Goal: Check status: Check status

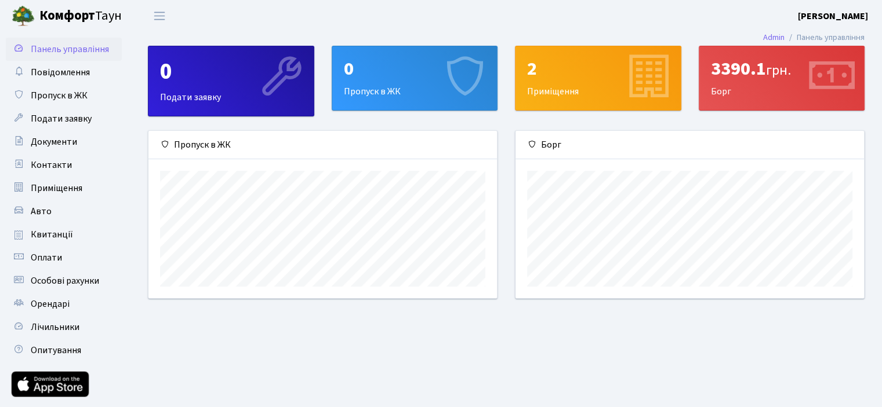
scroll to position [167, 348]
click at [749, 90] on div "3390.1 грн. Борг" at bounding box center [781, 78] width 165 height 64
click at [51, 258] on span "Оплати" at bounding box center [46, 258] width 31 height 13
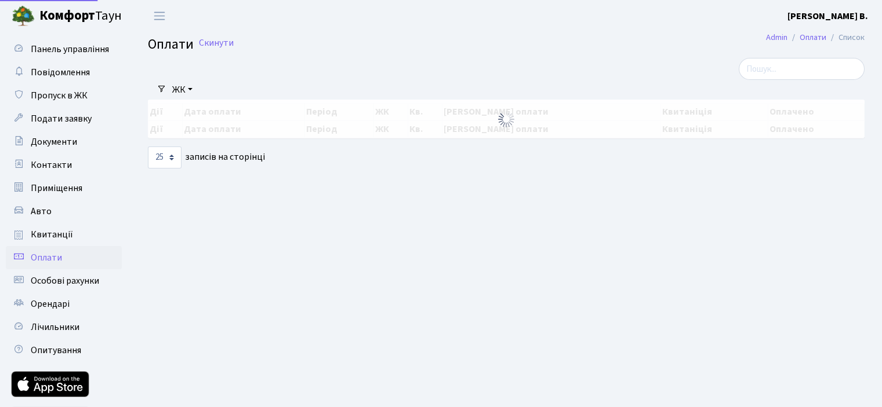
select select "25"
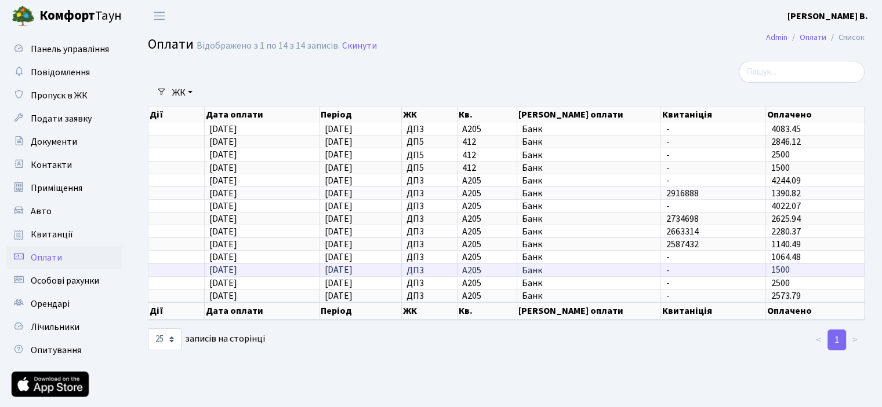
click at [288, 263] on td "[DATE]" at bounding box center [262, 269] width 115 height 13
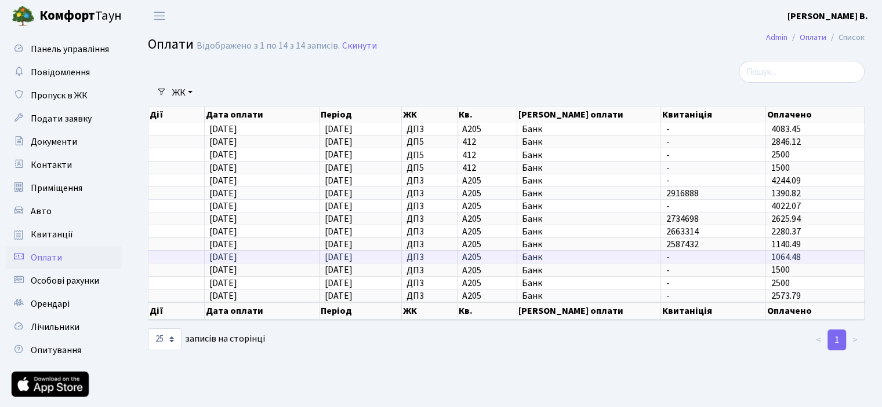
click at [226, 254] on span "[DATE]" at bounding box center [223, 257] width 28 height 13
click at [225, 257] on span "[DATE]" at bounding box center [223, 257] width 28 height 13
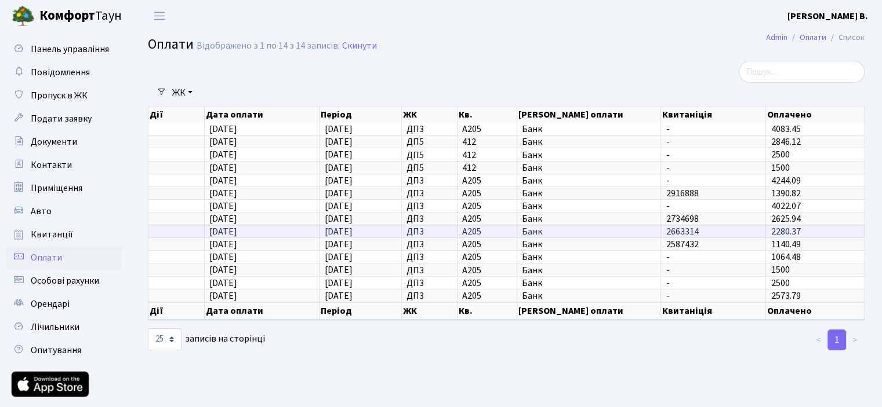
drag, startPoint x: 211, startPoint y: 230, endPoint x: 228, endPoint y: 229, distance: 17.4
click at [228, 229] on span "[DATE]" at bounding box center [223, 231] width 28 height 13
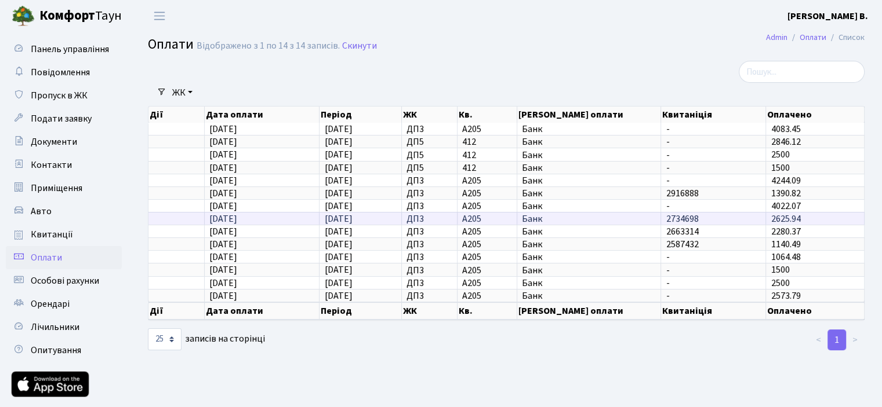
drag, startPoint x: 212, startPoint y: 216, endPoint x: 227, endPoint y: 217, distance: 15.2
click at [227, 217] on span "[DATE]" at bounding box center [223, 219] width 28 height 13
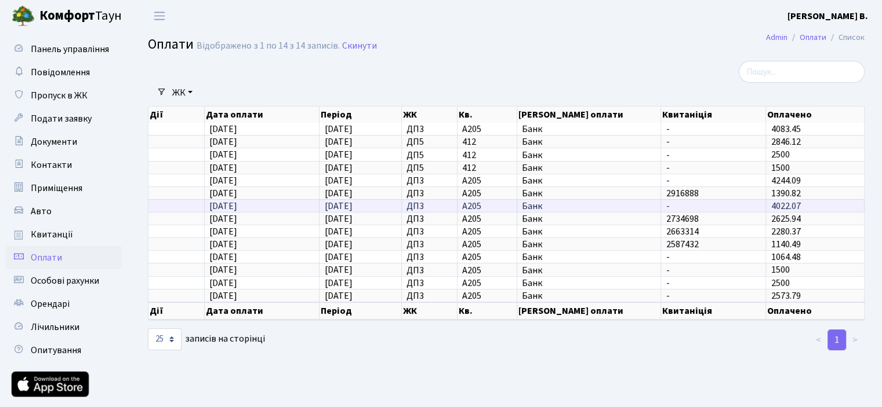
drag, startPoint x: 212, startPoint y: 205, endPoint x: 238, endPoint y: 203, distance: 26.1
click at [236, 203] on span "[DATE]" at bounding box center [223, 206] width 28 height 13
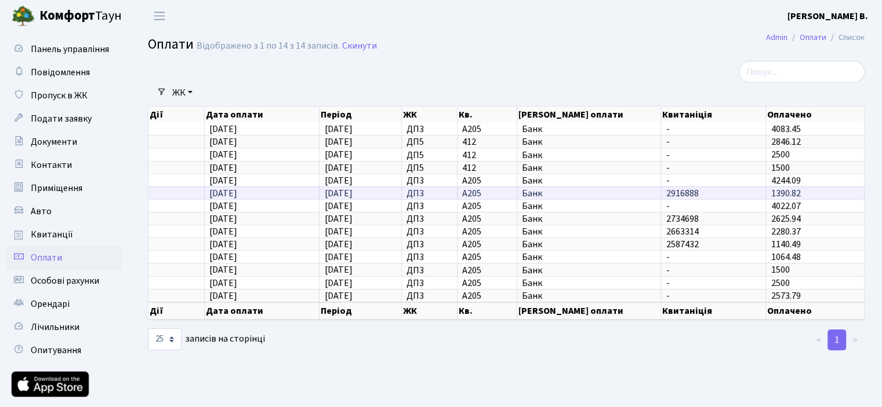
click at [227, 190] on span "[DATE]" at bounding box center [223, 193] width 28 height 13
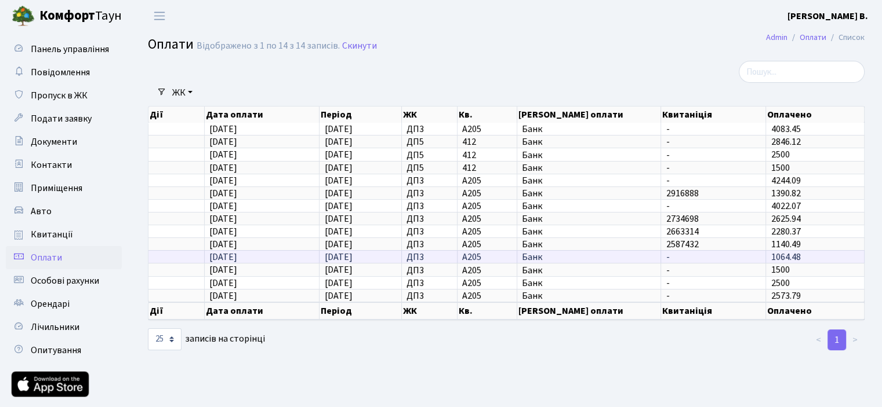
drag, startPoint x: 800, startPoint y: 254, endPoint x: 772, endPoint y: 257, distance: 28.6
click at [772, 257] on span "1064.48" at bounding box center [785, 257] width 30 height 13
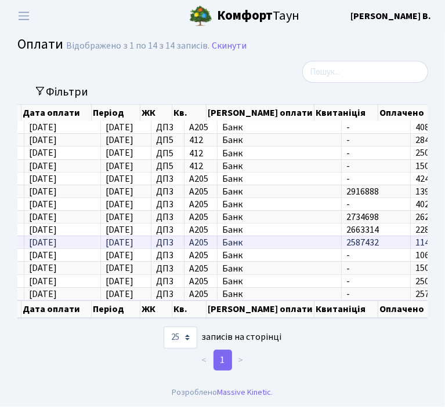
click at [415, 241] on span "1140.49" at bounding box center [430, 242] width 30 height 13
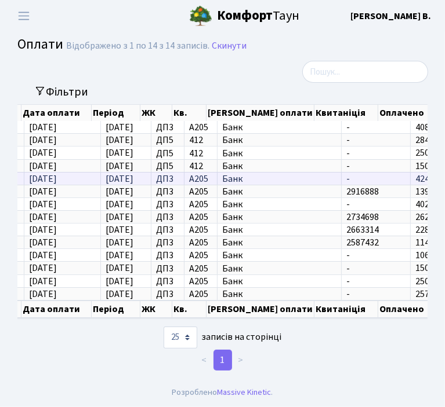
click at [57, 176] on span "[DATE]" at bounding box center [43, 179] width 28 height 13
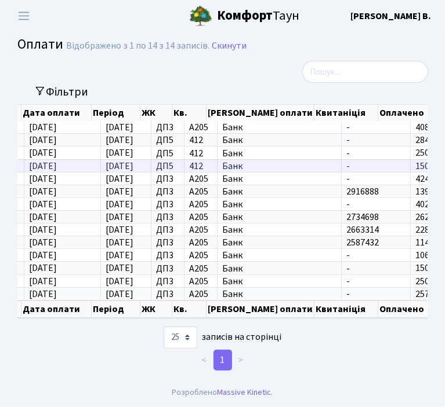
click at [113, 165] on span "[DATE]" at bounding box center [119, 166] width 28 height 13
